Goal: Transaction & Acquisition: Download file/media

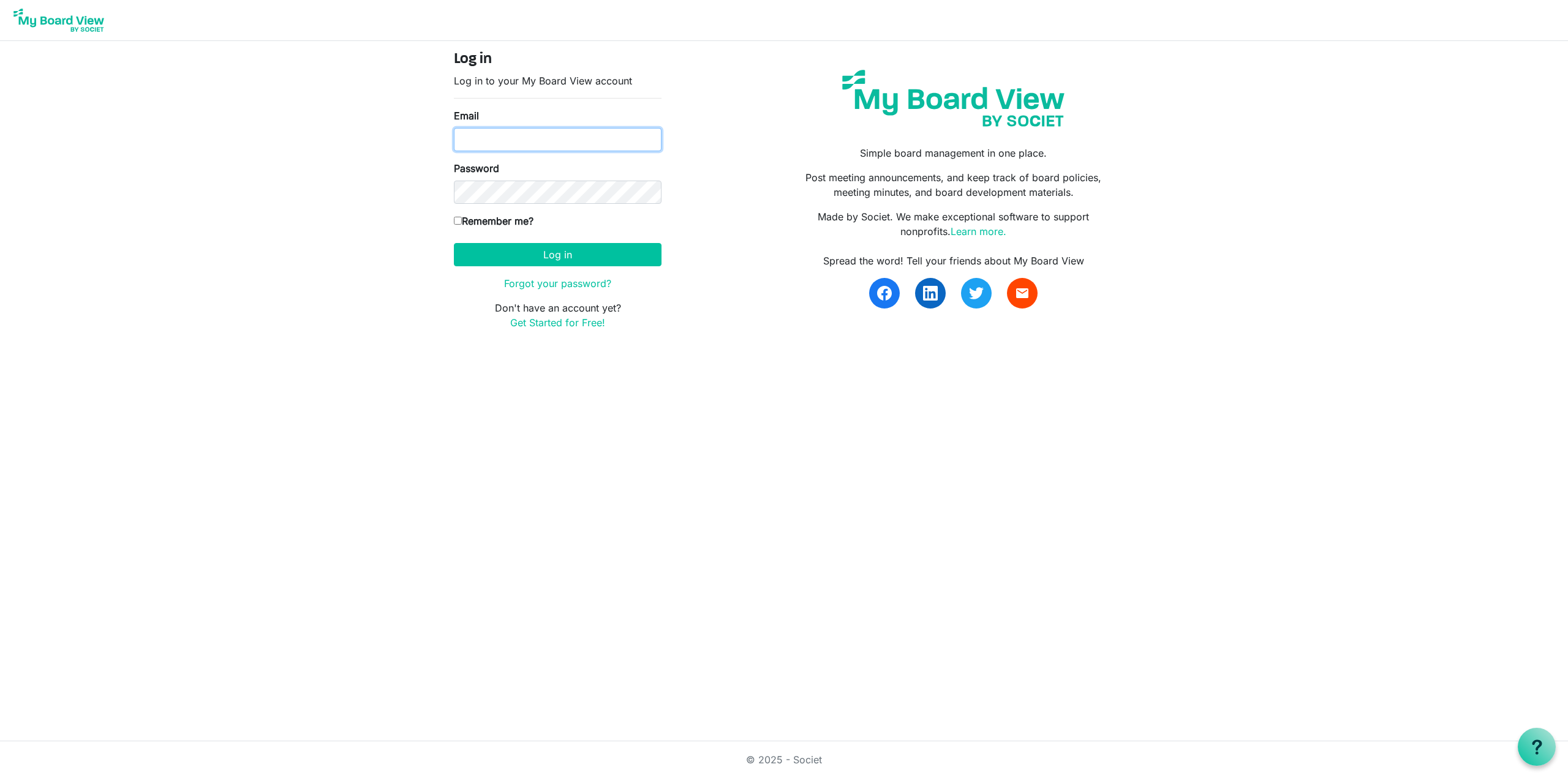
type input "[EMAIL_ADDRESS][DOMAIN_NAME]"
click at [458, 221] on input "Remember me?" at bounding box center [458, 221] width 8 height 8
checkbox input "true"
click at [572, 252] on button "Log in" at bounding box center [557, 254] width 207 height 24
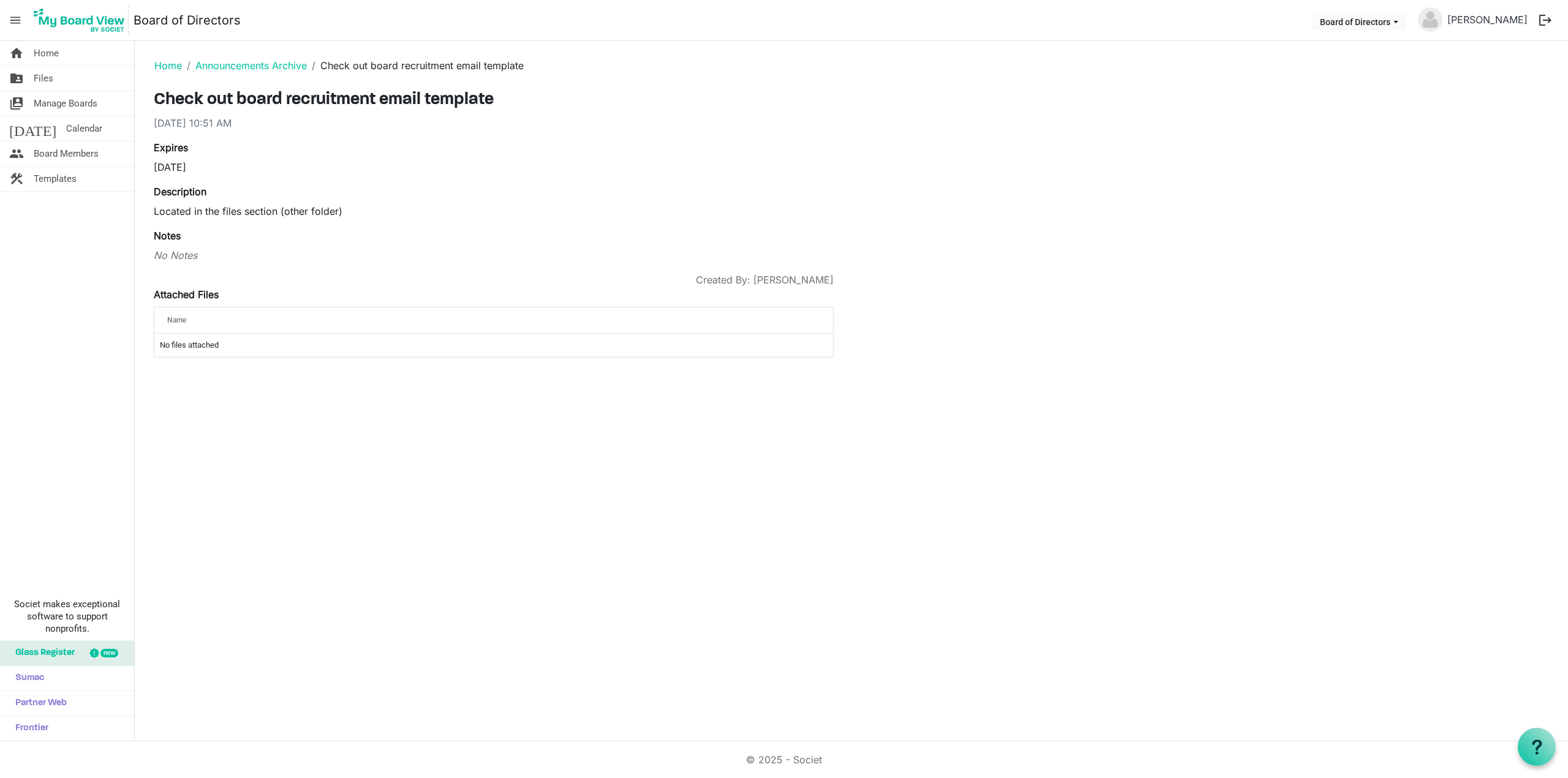
click at [36, 73] on span "Files" at bounding box center [43, 78] width 20 height 24
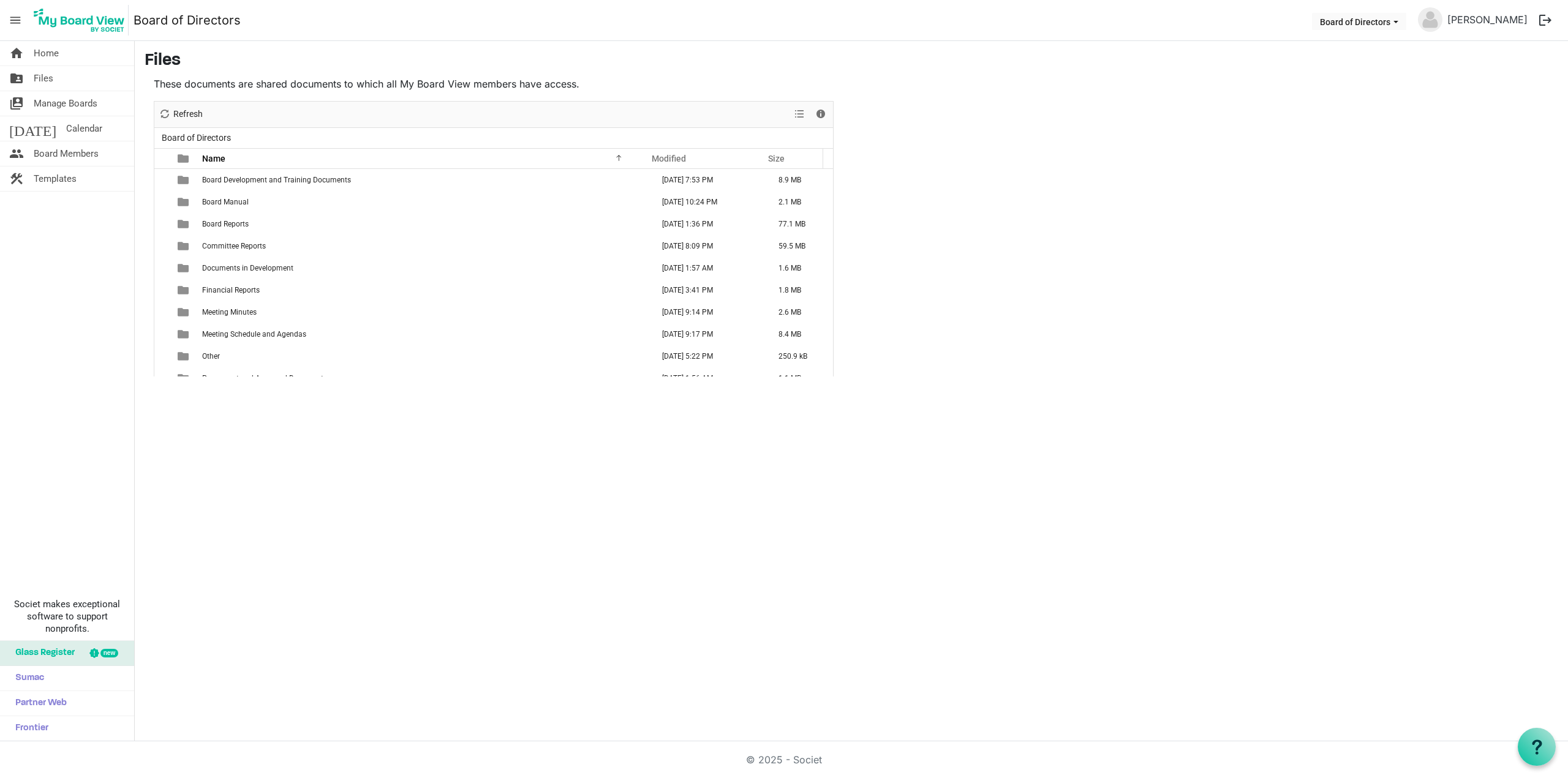
click at [290, 335] on span "Meeting Schedule and Agendas" at bounding box center [254, 334] width 104 height 9
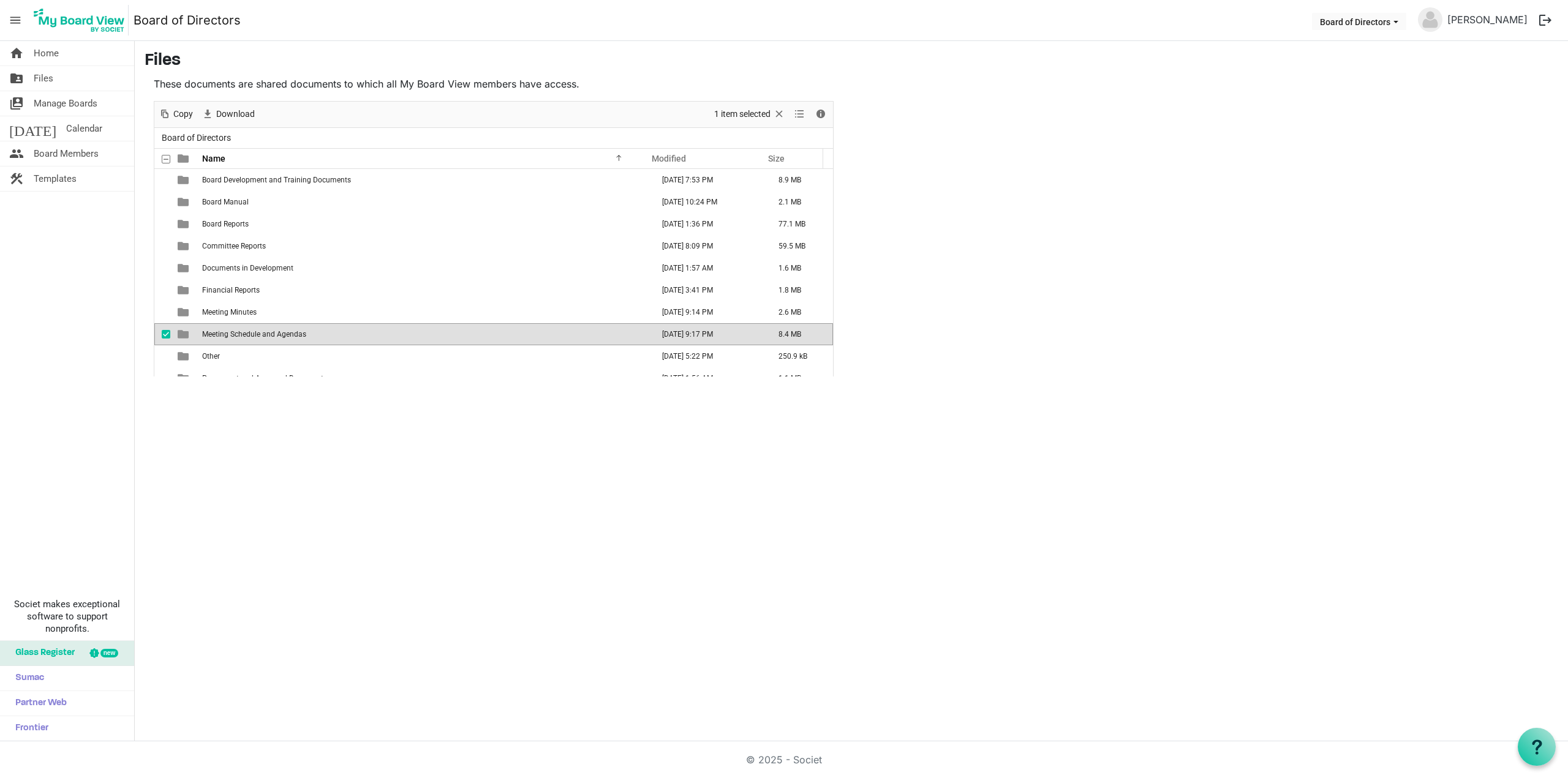
click at [290, 335] on span "Meeting Schedule and Agendas" at bounding box center [254, 334] width 104 height 9
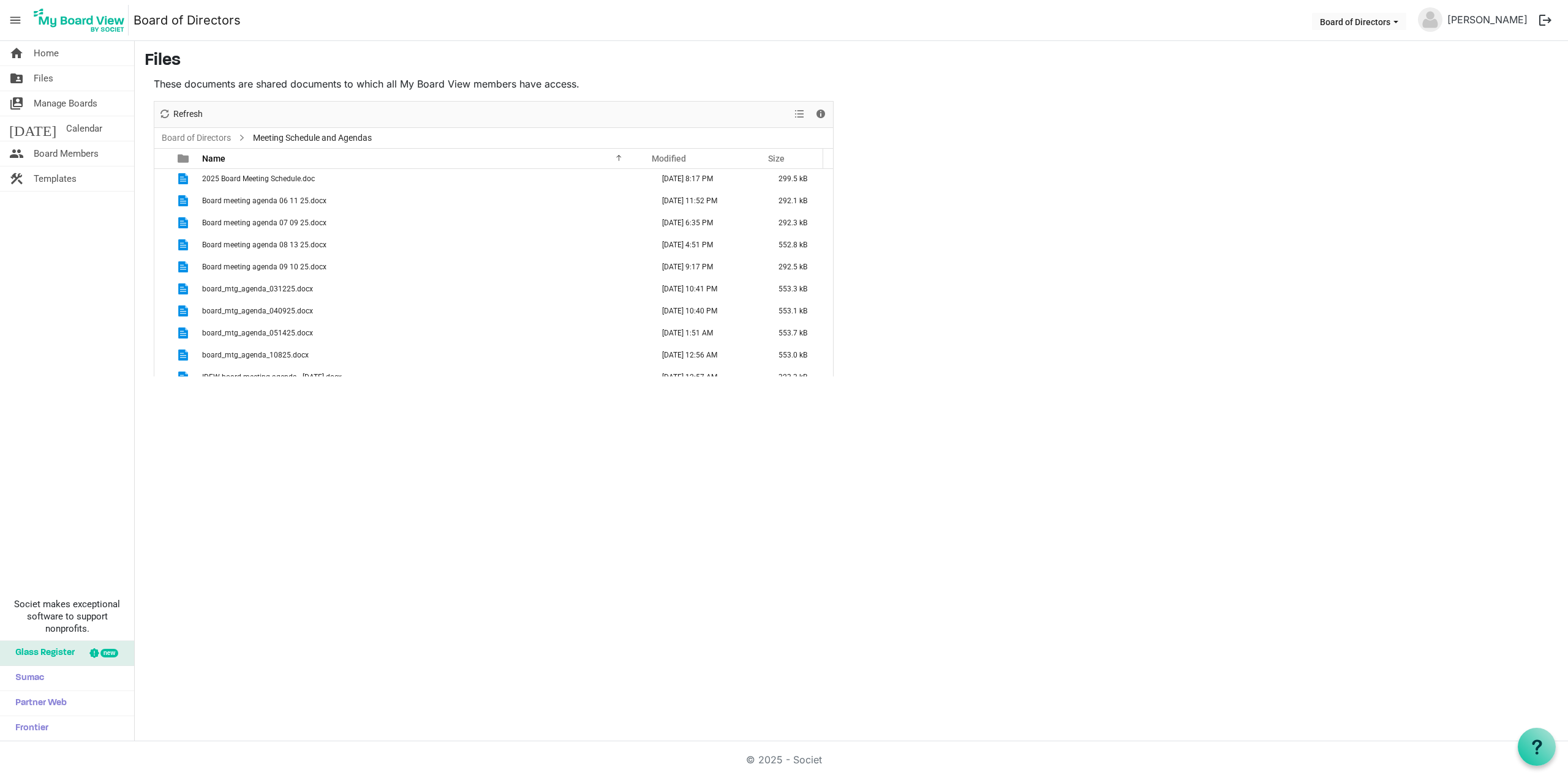
scroll to position [34, 0]
click at [263, 260] on td "Board meeting agenda 09 10 25.docx" at bounding box center [423, 256] width 450 height 22
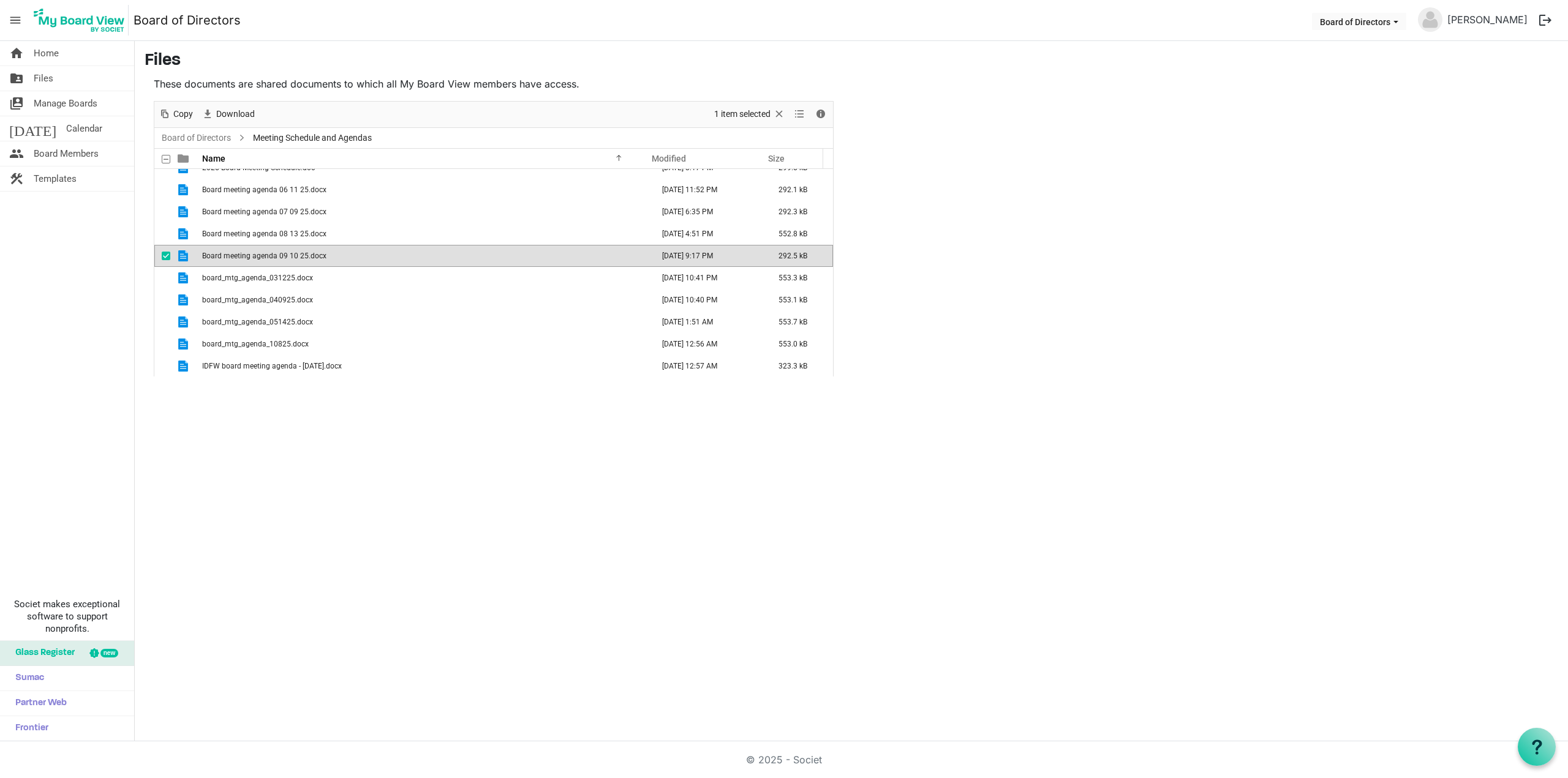
click at [263, 260] on td "Board meeting agenda 09 10 25.docx" at bounding box center [423, 256] width 450 height 22
